Goal: Task Accomplishment & Management: Use online tool/utility

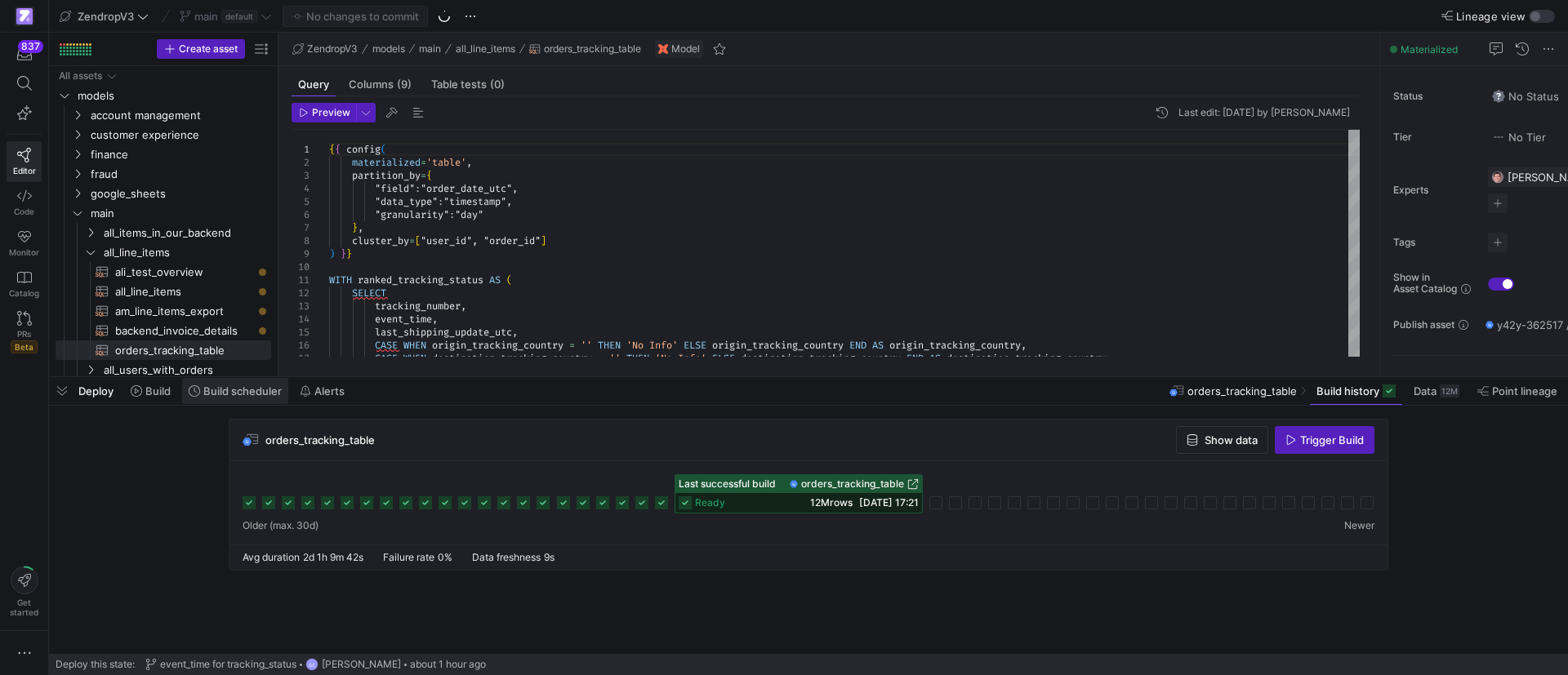
click at [215, 387] on span "Build scheduler" at bounding box center [242, 391] width 79 height 13
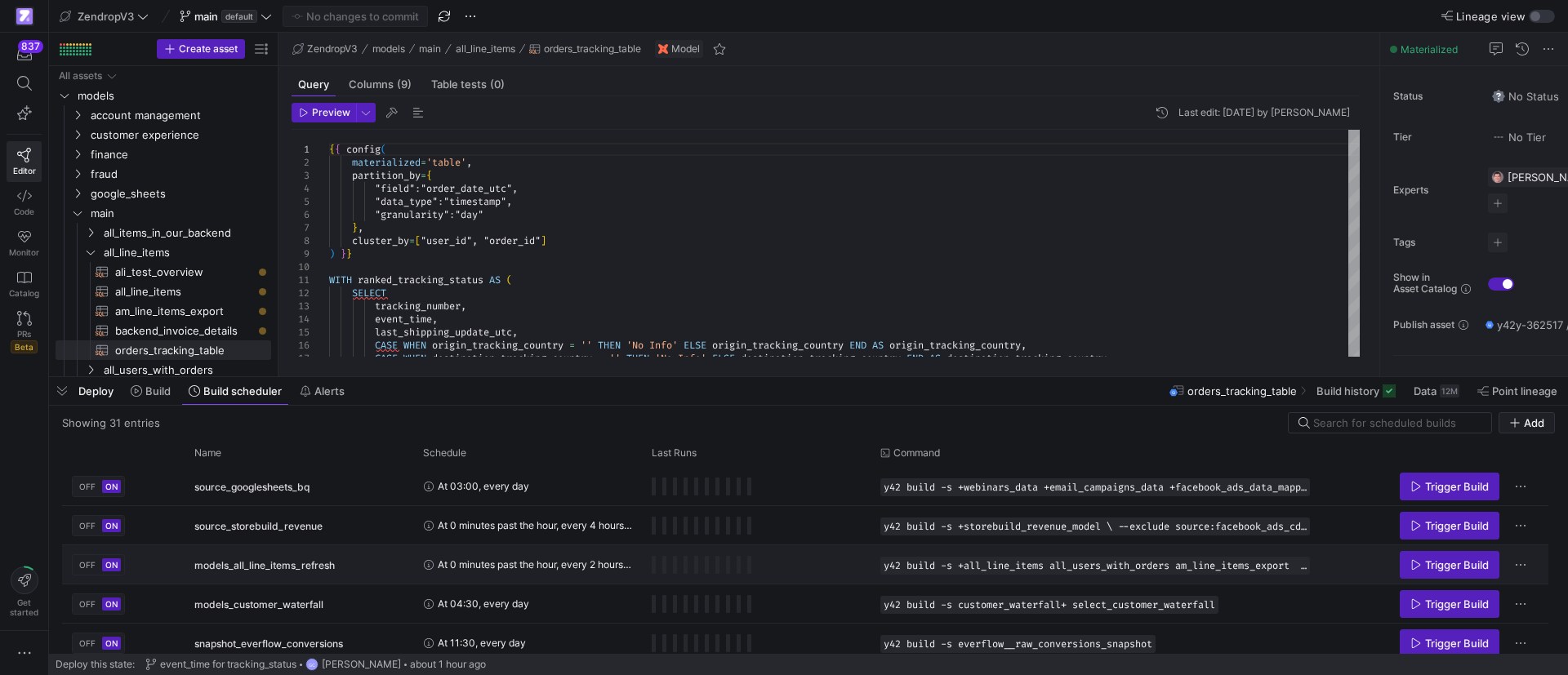
click at [541, 561] on span "At 0 minutes past the hour, every 2 hours, between 01:00 and 23:59, every day" at bounding box center [535, 564] width 194 height 38
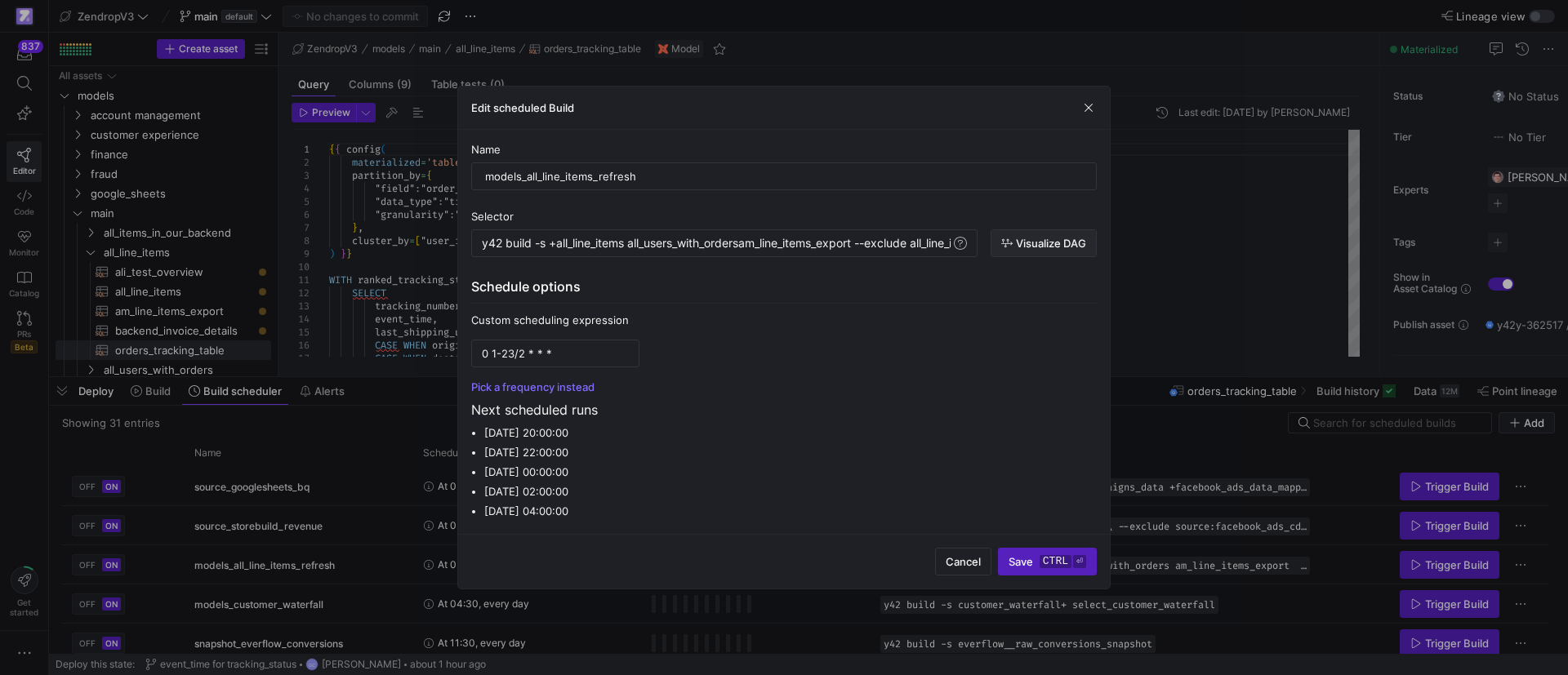
click at [1014, 244] on span "Visualize DAG" at bounding box center [1044, 243] width 85 height 13
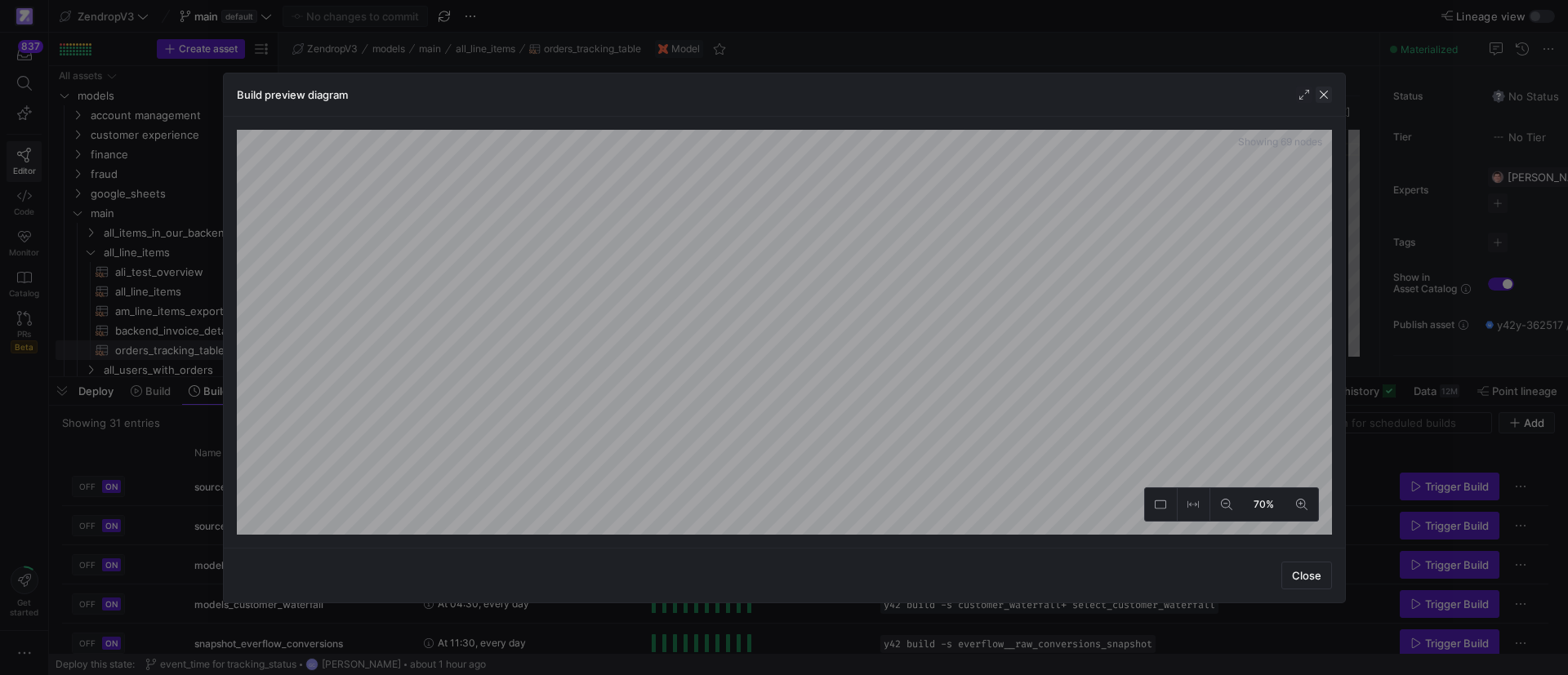
click at [1324, 93] on span "button" at bounding box center [1323, 94] width 17 height 17
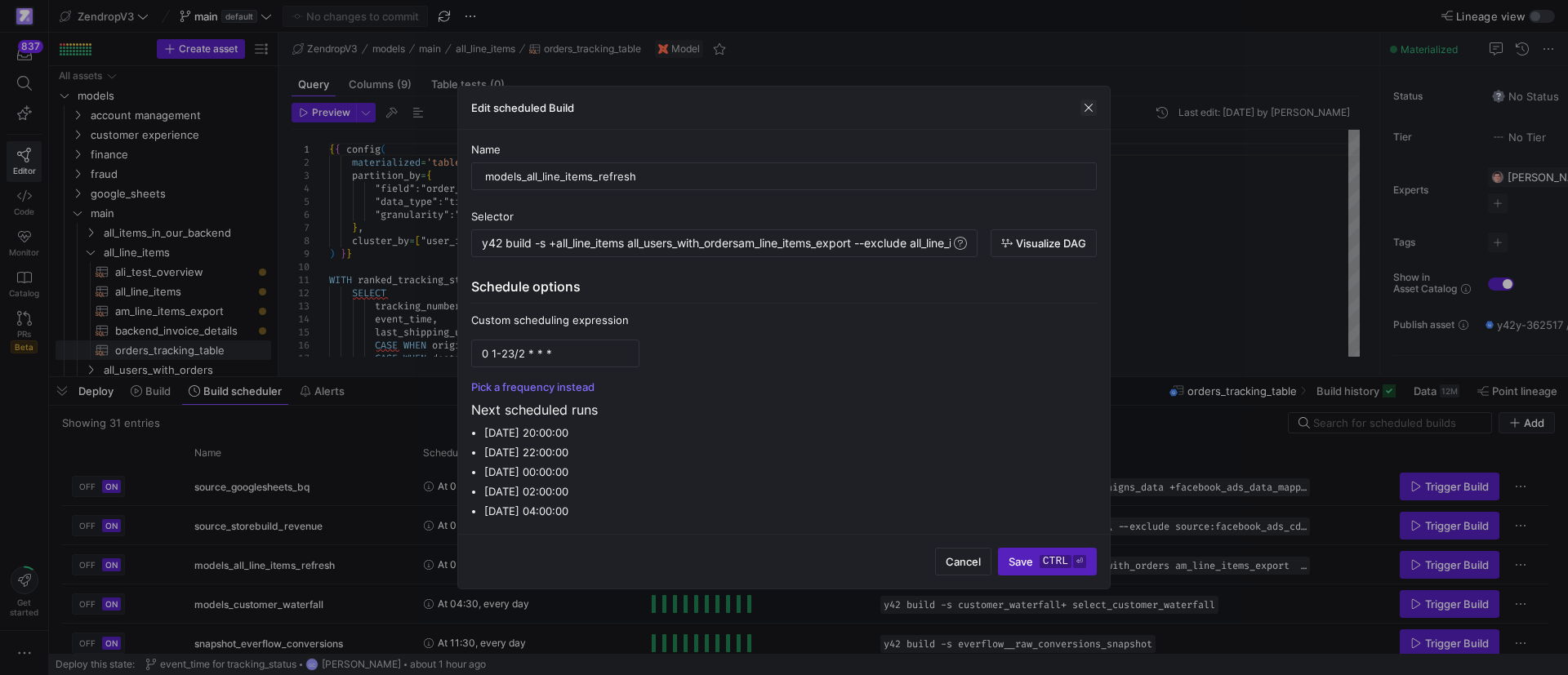
click at [1091, 101] on span "button" at bounding box center [1089, 108] width 17 height 17
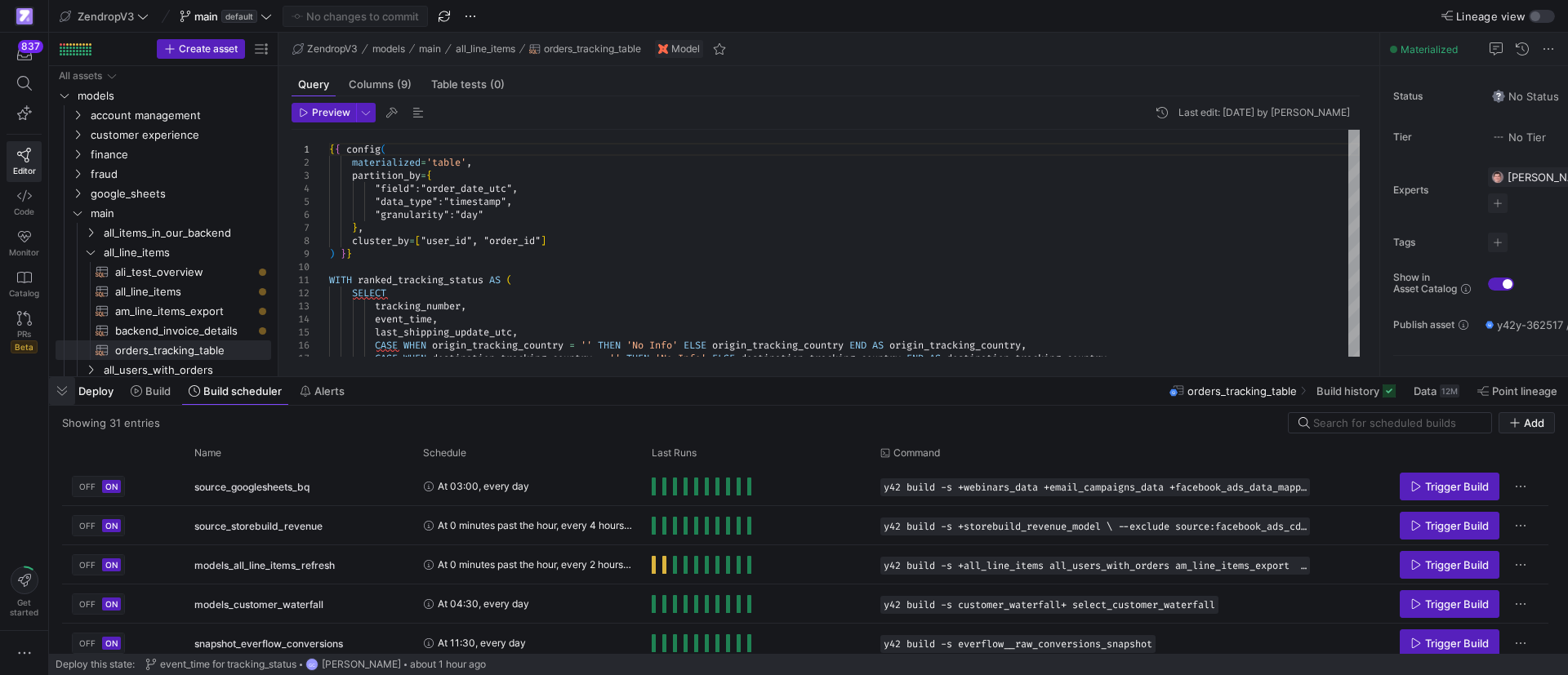
click at [65, 387] on span "button" at bounding box center [63, 390] width 26 height 27
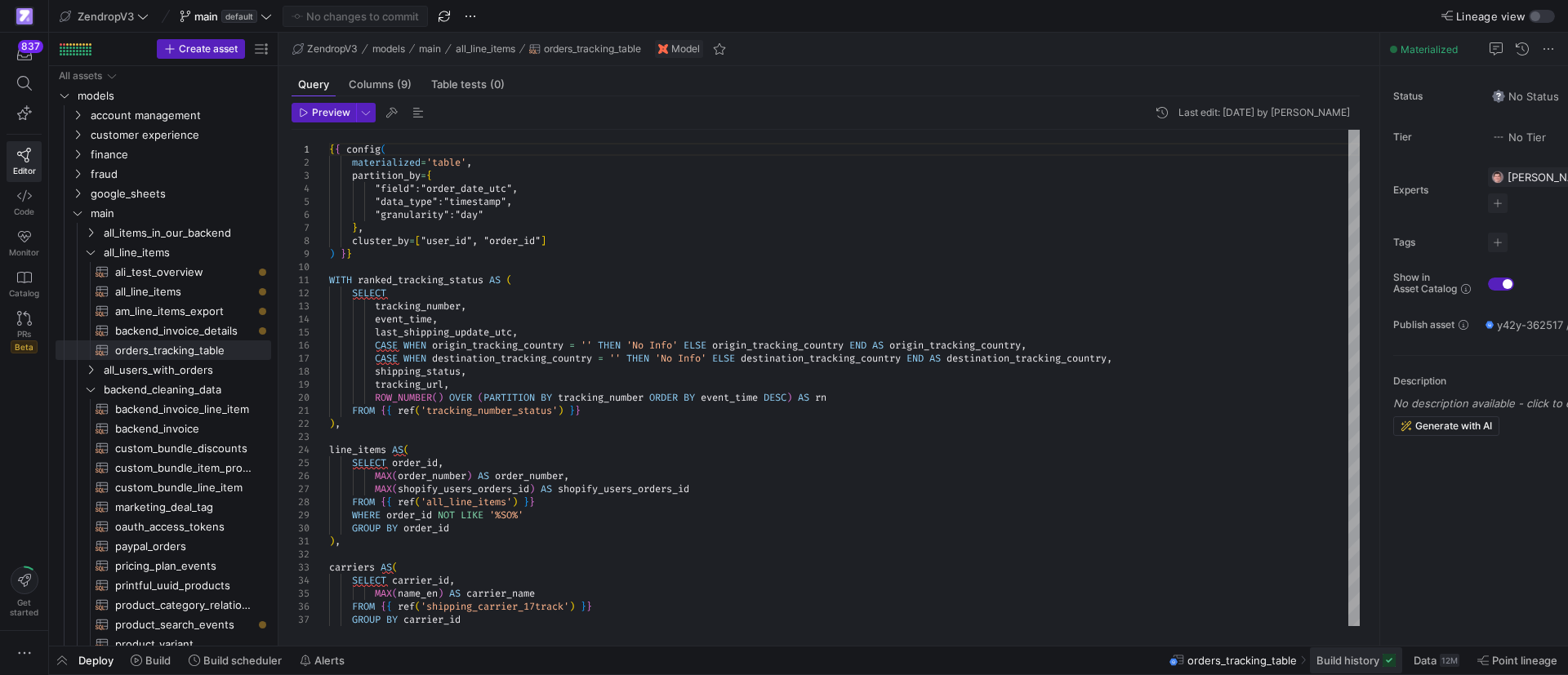
click at [1368, 671] on span at bounding box center [1356, 661] width 93 height 26
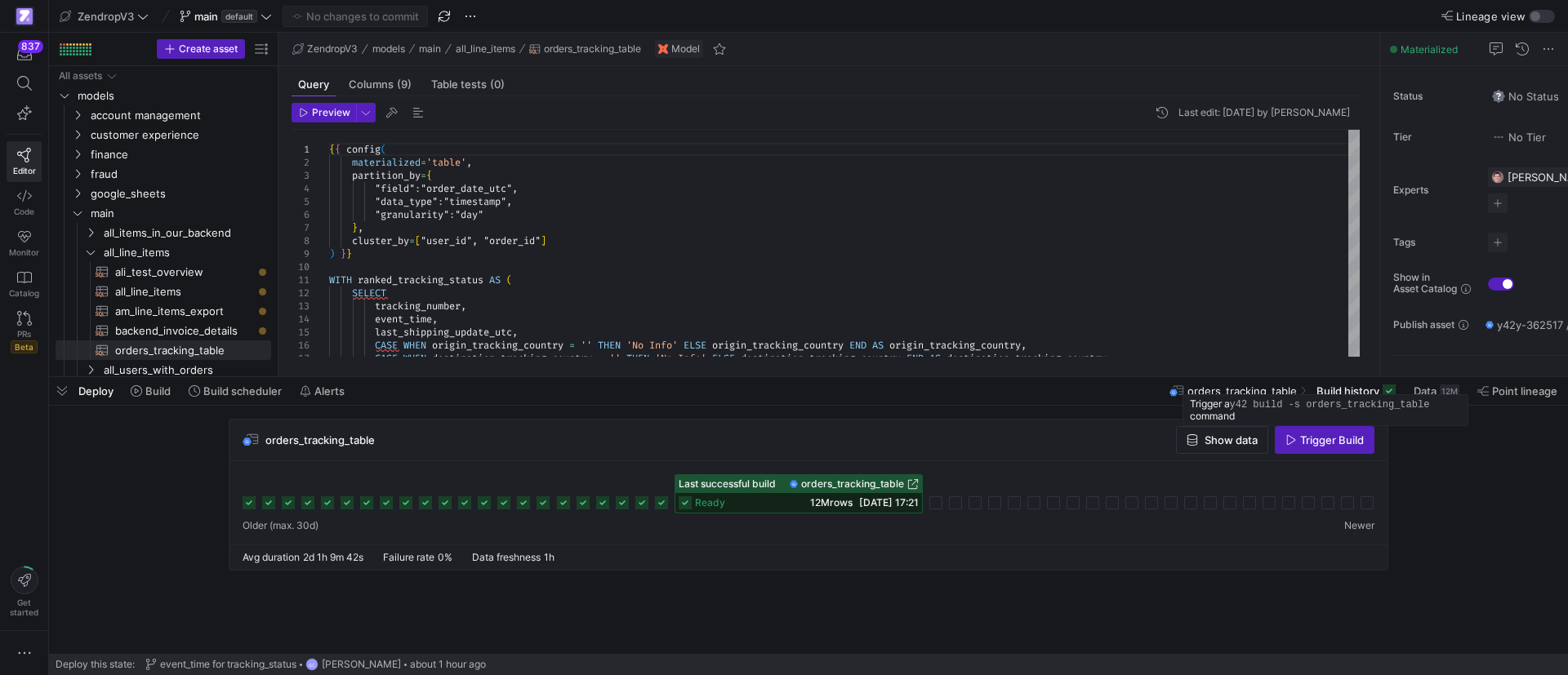
click at [1308, 448] on span "button" at bounding box center [1324, 440] width 98 height 26
click at [180, 333] on span "backend_invoice_details​​​​​​​​​​" at bounding box center [183, 331] width 137 height 19
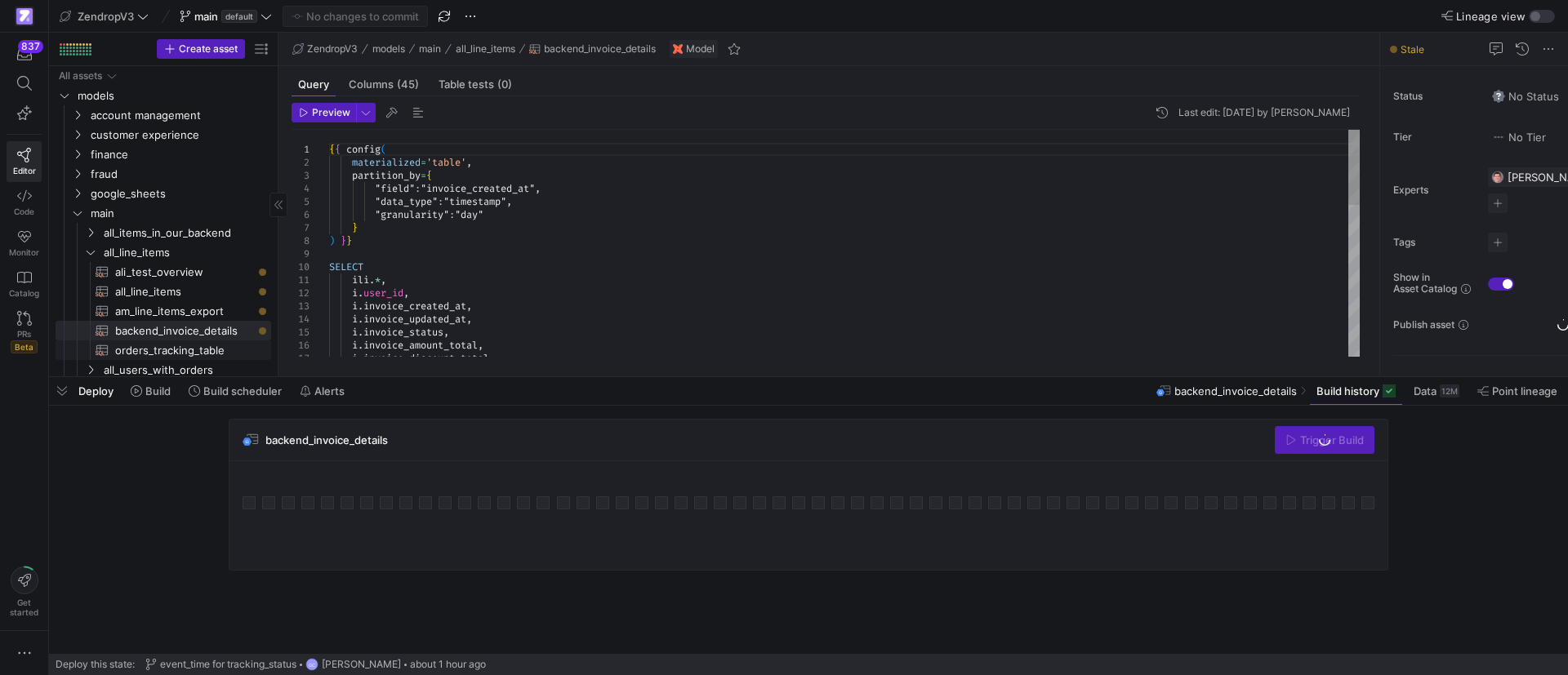
click at [193, 348] on span "orders_tracking_table​​​​​​​​​​" at bounding box center [183, 350] width 137 height 19
type textarea "{{ config( materialized='table', partition_by={ "field": "order_date_utc", "dat…"
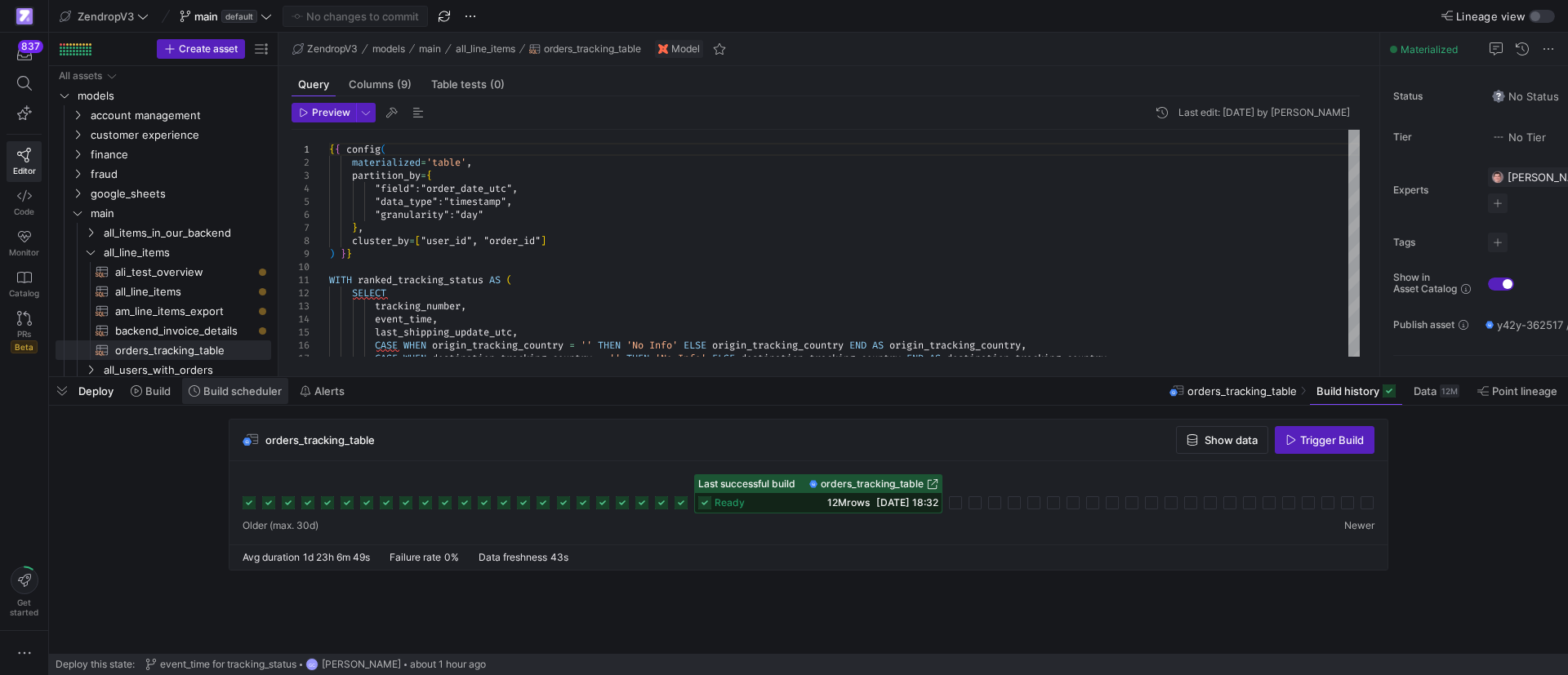
click at [243, 395] on span "Build scheduler" at bounding box center [242, 391] width 79 height 13
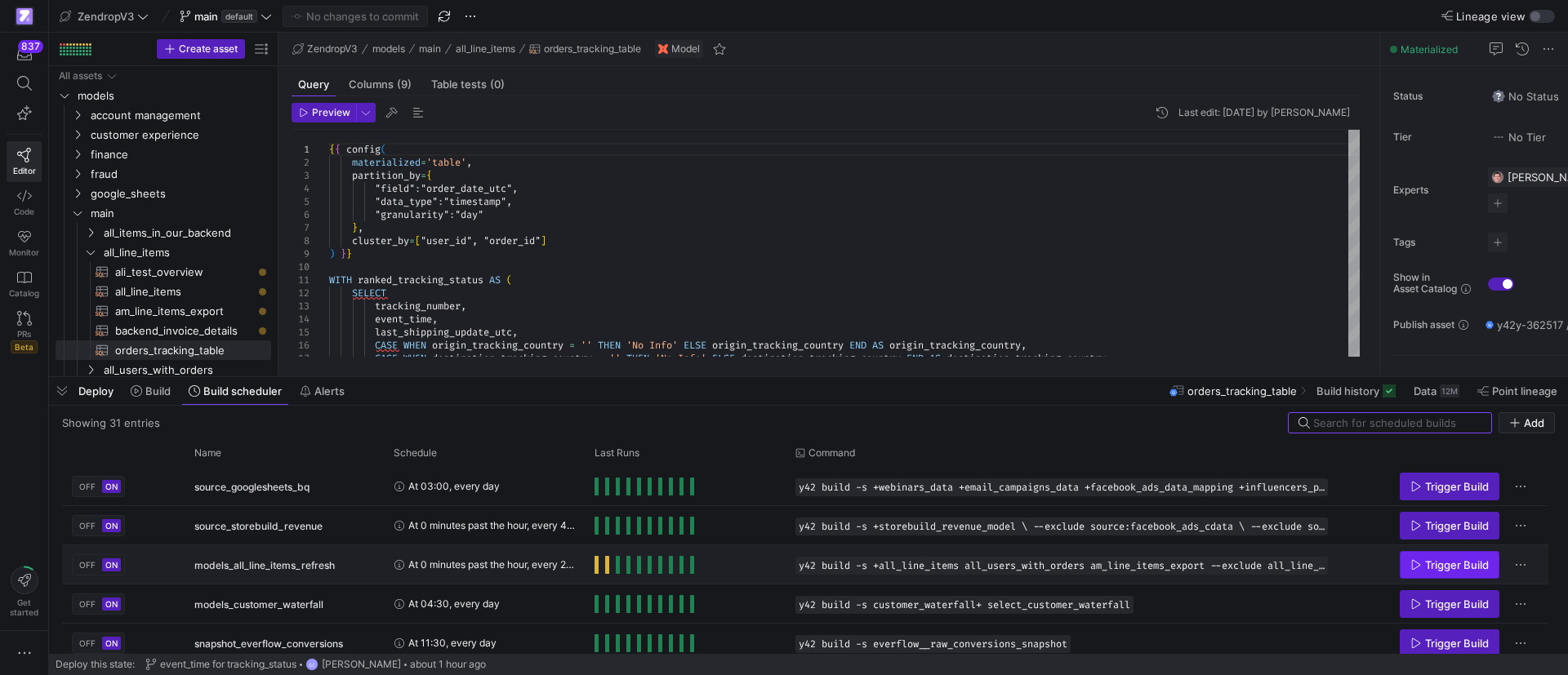
click at [1442, 570] on span "Trigger Build" at bounding box center [1457, 565] width 64 height 13
